Goal: Transaction & Acquisition: Purchase product/service

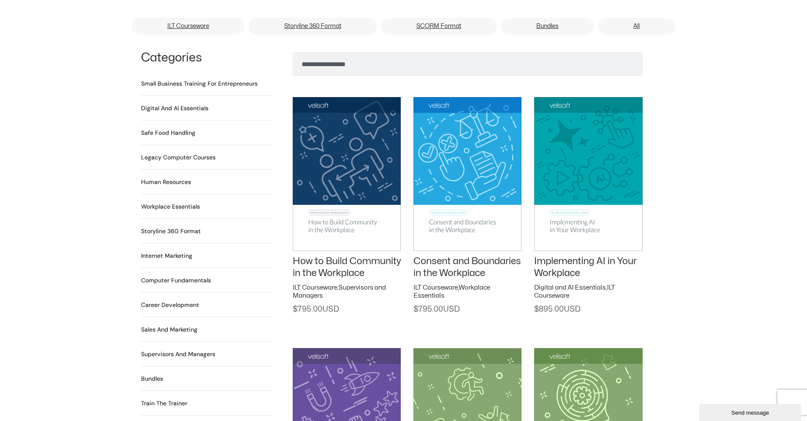
scroll to position [551, 0]
click at [174, 104] on h2 "Digital and AI Essentials 23 Products" at bounding box center [174, 108] width 67 height 9
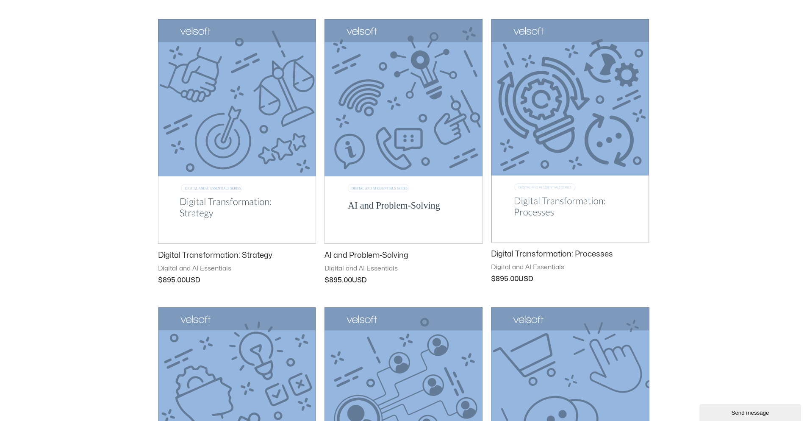
scroll to position [424, 0]
click at [420, 165] on img at bounding box center [403, 131] width 158 height 224
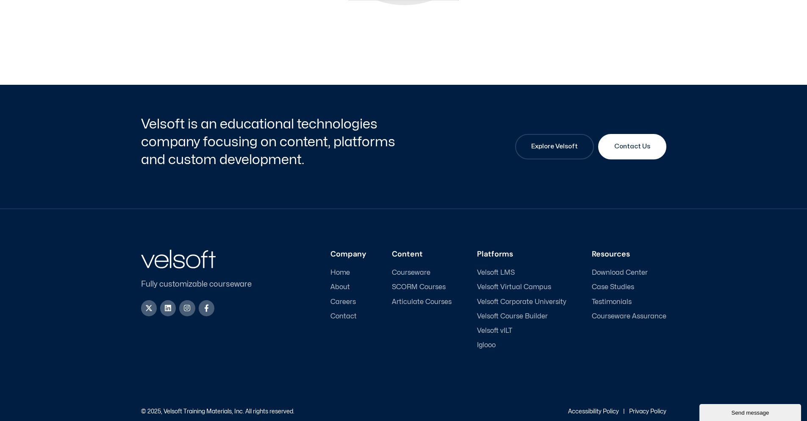
scroll to position [801, 0]
